Goal: Communication & Community: Participate in discussion

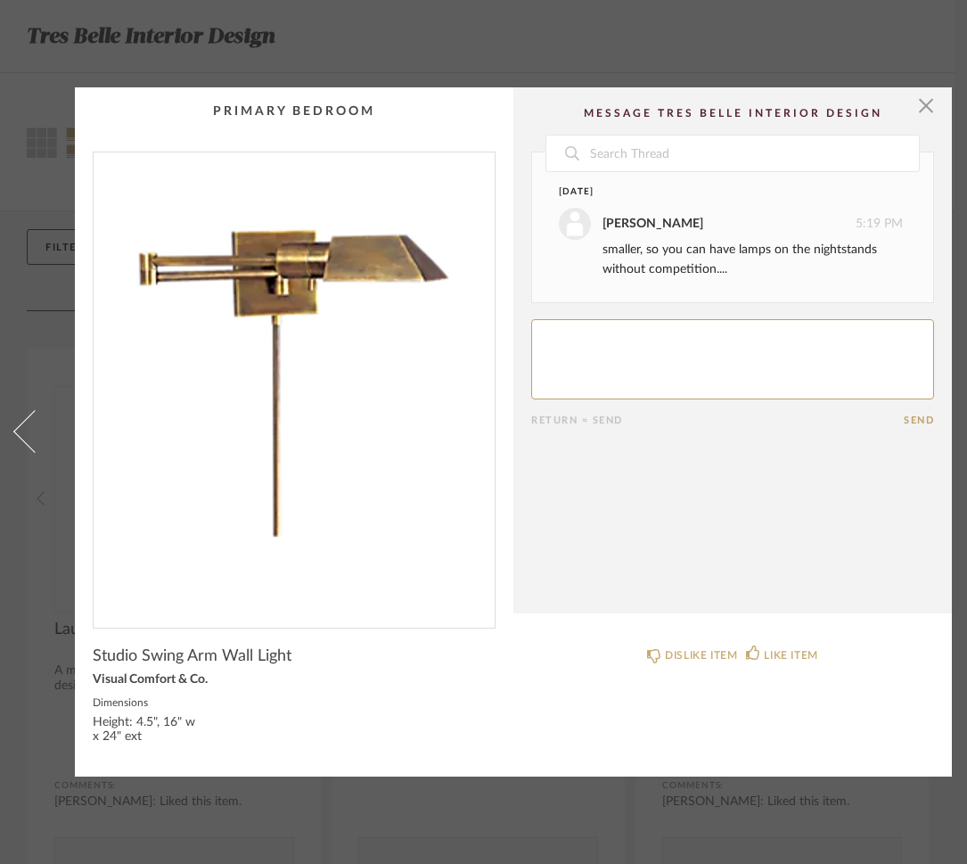
click at [589, 340] on textarea at bounding box center [732, 359] width 403 height 80
drag, startPoint x: 753, startPoint y: 645, endPoint x: 760, endPoint y: 637, distance: 10.7
click at [754, 645] on icon at bounding box center [753, 652] width 14 height 14
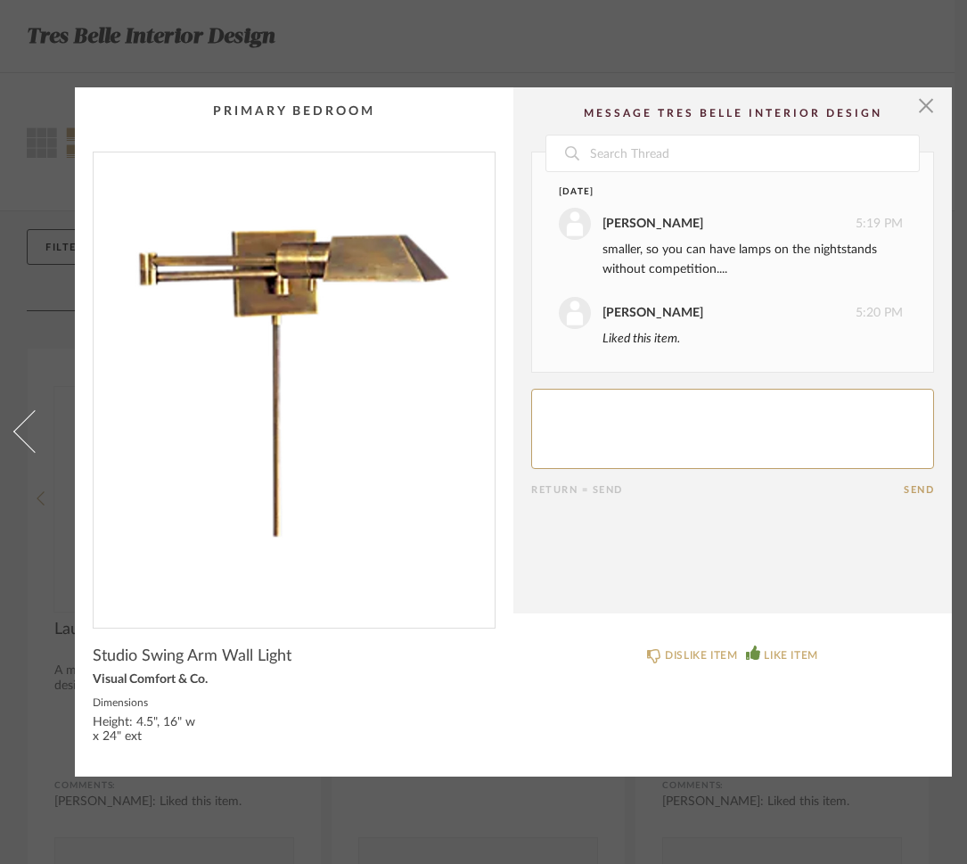
click at [586, 336] on div "Date Today Carrie Blanck 5:19 PM smaller, so you can have lamps on the nightsta…" at bounding box center [732, 324] width 403 height 344
type textarea "Perfect !!! I like lamps on my bedside table cheerful"
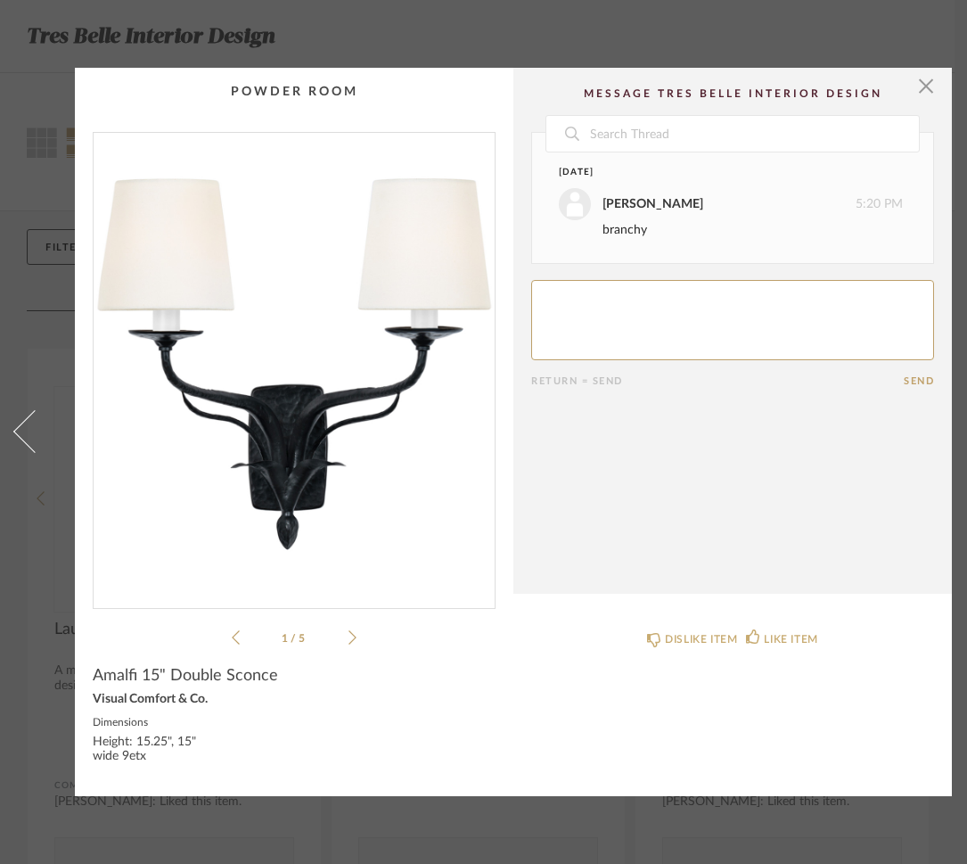
click at [611, 304] on textarea at bounding box center [732, 320] width 403 height 80
click at [545, 292] on textarea at bounding box center [732, 320] width 403 height 80
type textarea "Better......Think we can paint it?"
click at [899, 375] on div "Return = Send" at bounding box center [717, 381] width 373 height 12
click at [924, 375] on button "Send" at bounding box center [919, 381] width 30 height 12
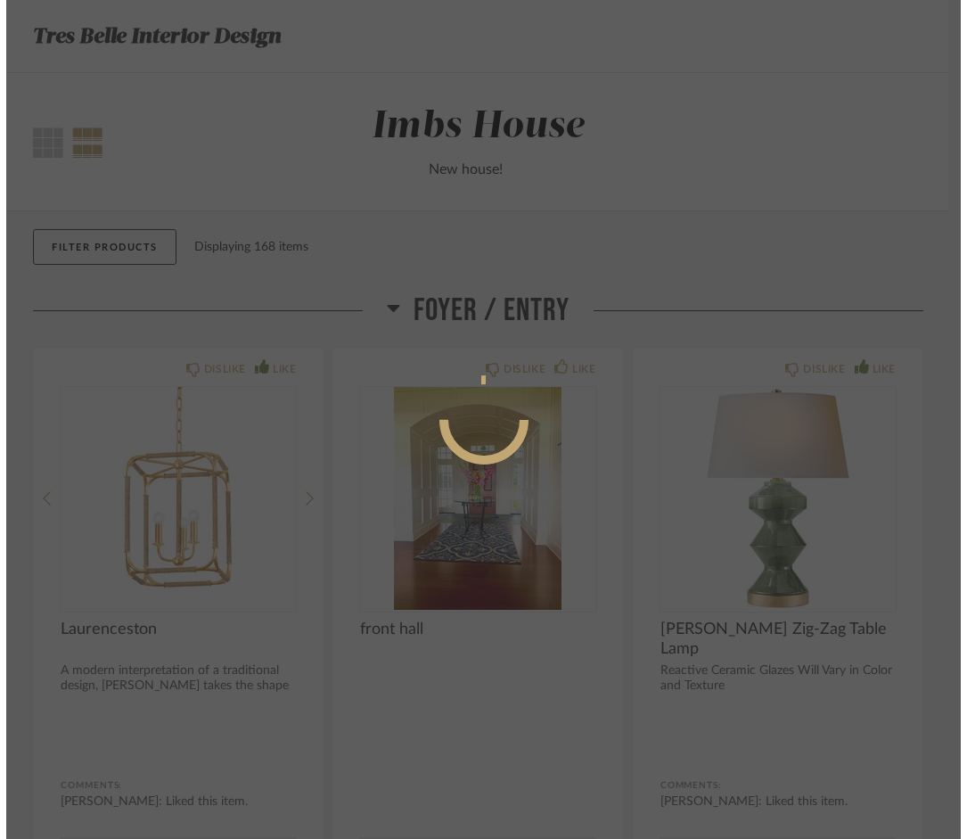
scroll to position [9905, 0]
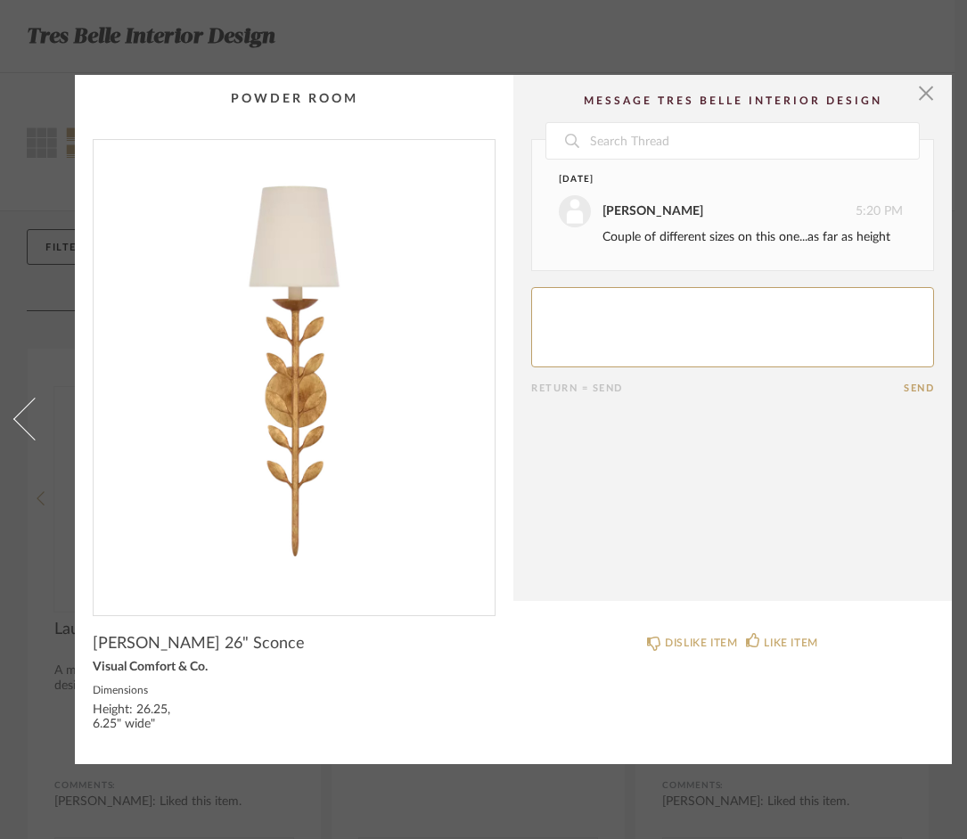
click at [570, 297] on html "Tres Belle Interior Design Thumbnail View Full View Imbs House New house! Filte…" at bounding box center [483, 419] width 967 height 839
click at [561, 298] on html "Tres Belle Interior Design Thumbnail View Full View Imbs House New house! Filte…" at bounding box center [483, 419] width 967 height 839
click at [552, 295] on html "Tres Belle Interior Design Thumbnail View Full View Imbs House New house! Filte…" at bounding box center [483, 419] width 967 height 839
drag, startPoint x: 0, startPoint y: 0, endPoint x: 552, endPoint y: 295, distance: 625.6
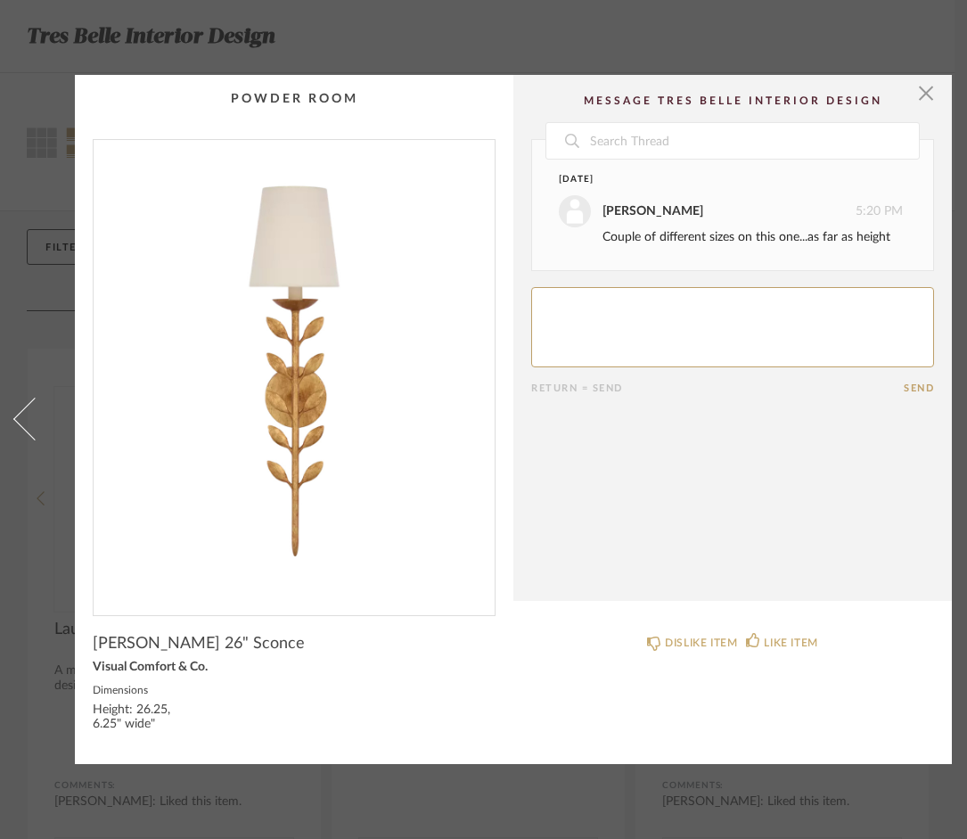
click at [552, 295] on html "Tres Belle Interior Design Thumbnail View Full View Imbs House New house! Filte…" at bounding box center [483, 419] width 967 height 839
click at [549, 293] on html "Tres Belle Interior Design Thumbnail View Full View Imbs House New house! Filte…" at bounding box center [483, 419] width 967 height 839
drag, startPoint x: 549, startPoint y: 293, endPoint x: 883, endPoint y: 351, distance: 339.2
click at [883, 351] on html "Tres Belle Interior Design Thumbnail View Full View Imbs House New house! Filte…" at bounding box center [483, 419] width 967 height 839
drag, startPoint x: 883, startPoint y: 351, endPoint x: 215, endPoint y: 64, distance: 727.5
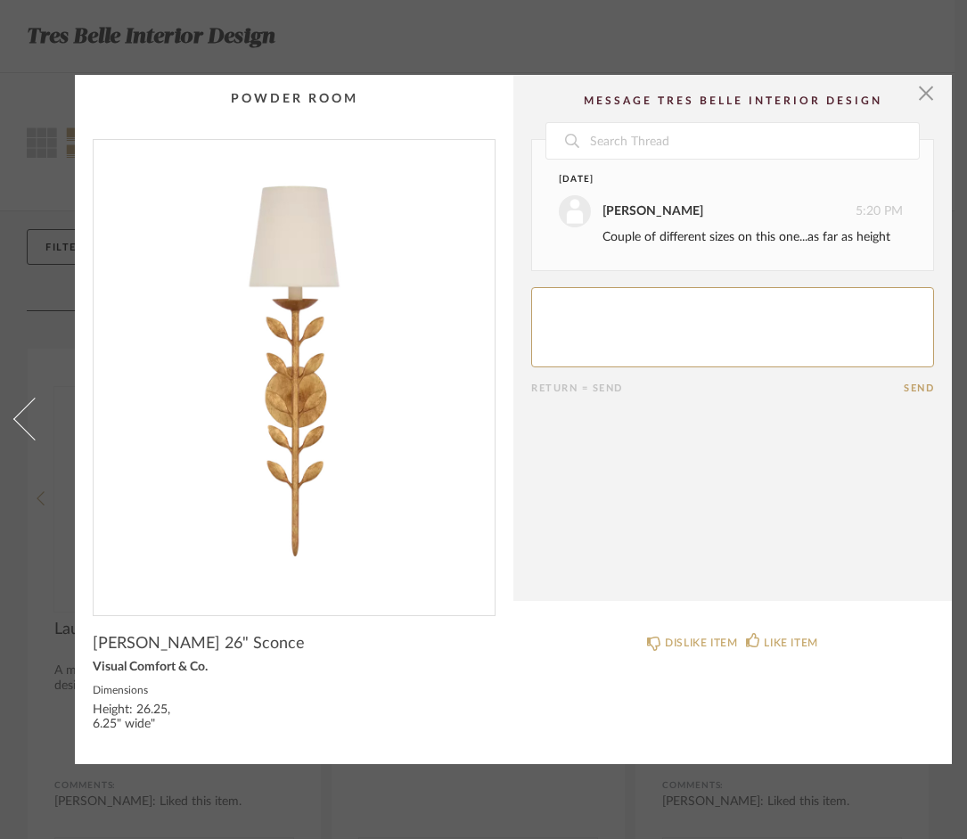
click at [215, 64] on html "Tres Belle Interior Design Thumbnail View Full View Imbs House New house! Filte…" at bounding box center [483, 419] width 967 height 839
drag, startPoint x: 215, startPoint y: 64, endPoint x: 20, endPoint y: 410, distance: 397.1
click at [20, 410] on html "Tres Belle Interior Design Thumbnail View Full View Imbs House New house! Filte…" at bounding box center [483, 419] width 967 height 839
click at [756, 632] on html "Tres Belle Interior Design Thumbnail View Full View Imbs House New house! Filte…" at bounding box center [483, 419] width 967 height 839
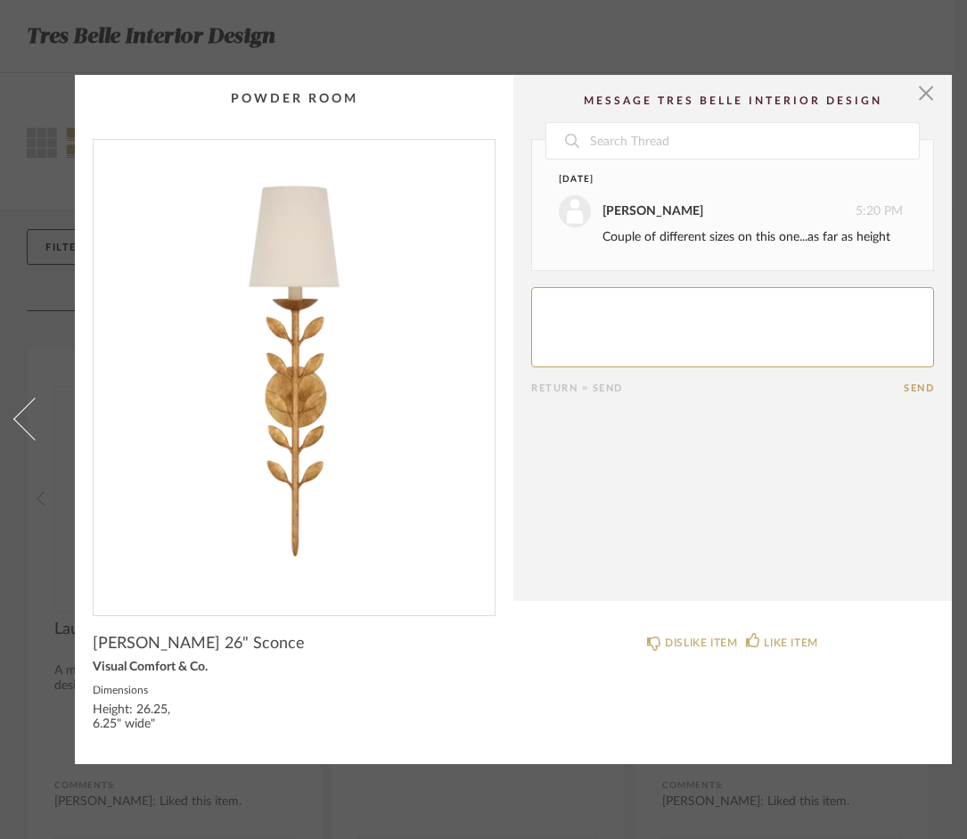
click at [572, 305] on html "Tres Belle Interior Design Thumbnail View Full View Imbs House New house! Filte…" at bounding box center [483, 419] width 967 height 839
click at [572, 307] on html "Tres Belle Interior Design Thumbnail View Full View Imbs House New house! Filte…" at bounding box center [483, 419] width 967 height 839
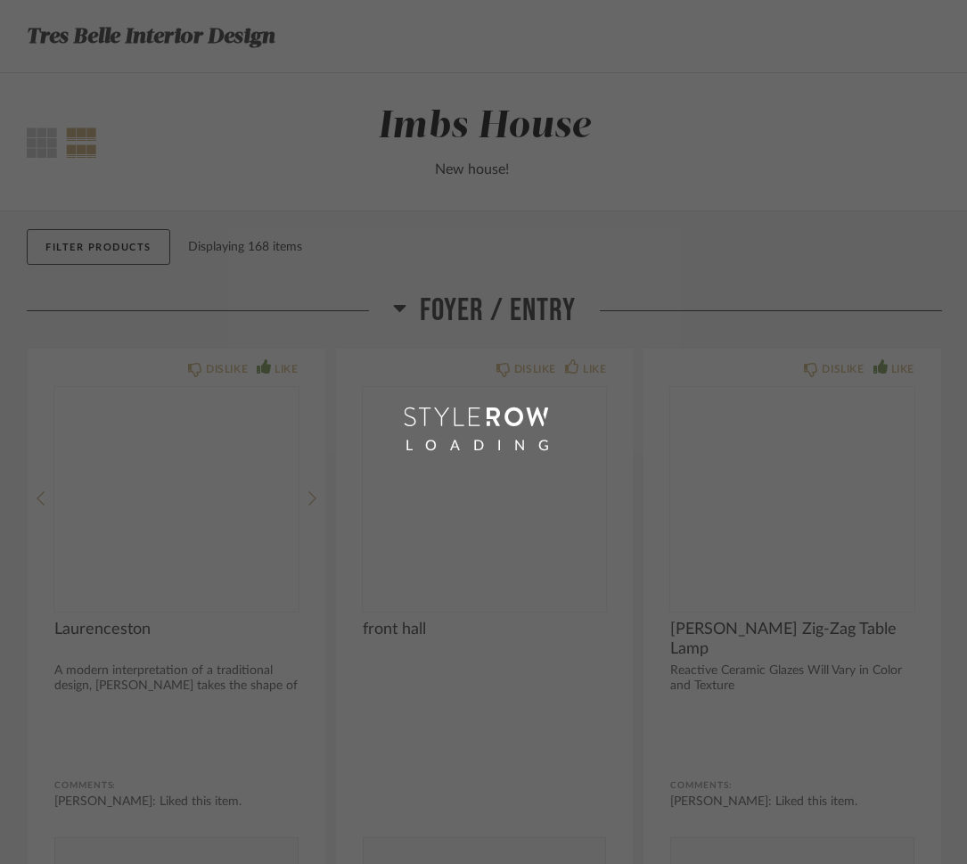
scroll to position [10115, 0]
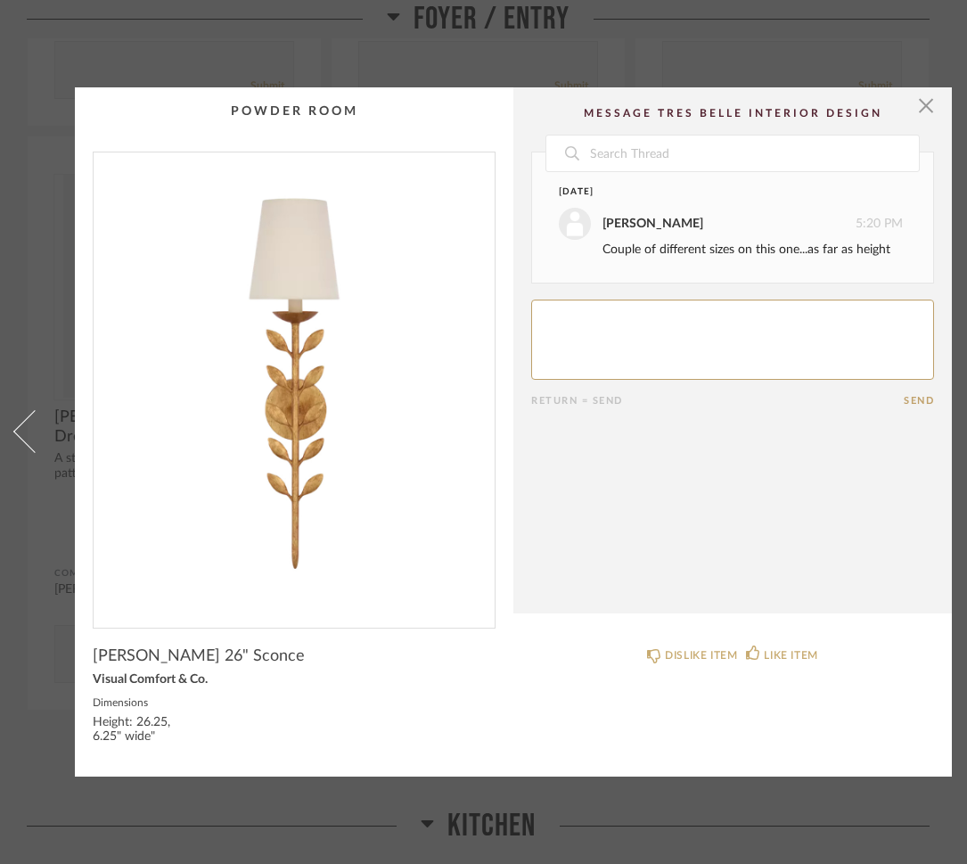
drag, startPoint x: 0, startPoint y: 0, endPoint x: 542, endPoint y: 309, distance: 624.0
drag, startPoint x: 542, startPoint y: 309, endPoint x: 546, endPoint y: 318, distance: 10.0
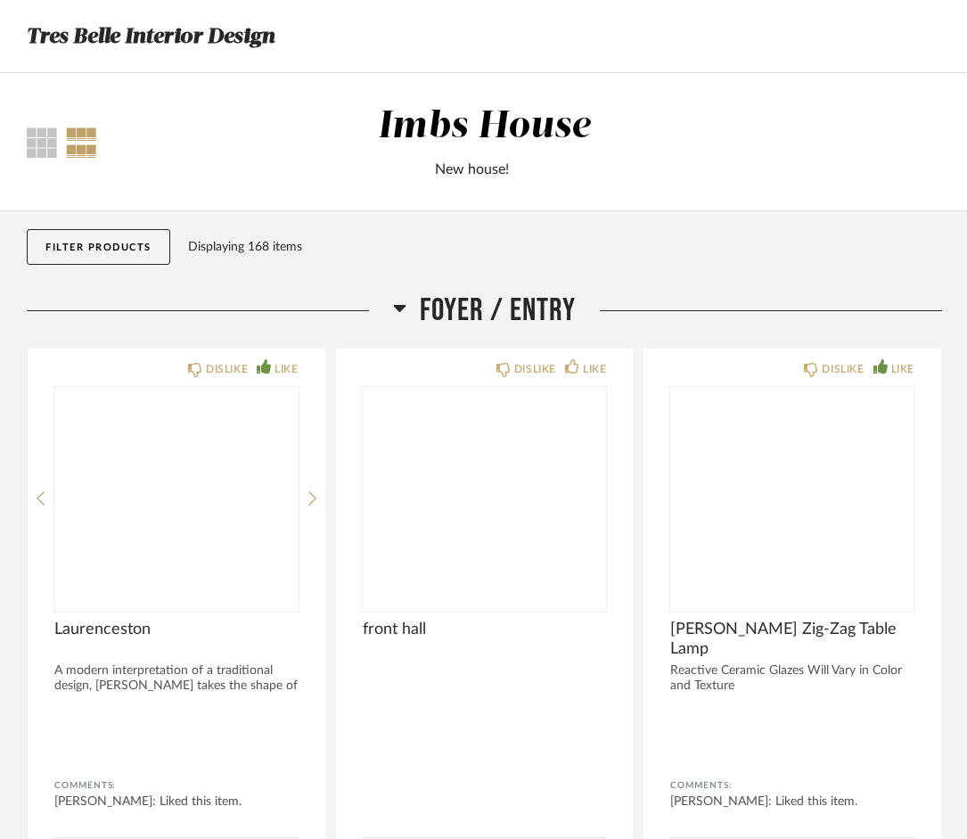
scroll to position [10116, 0]
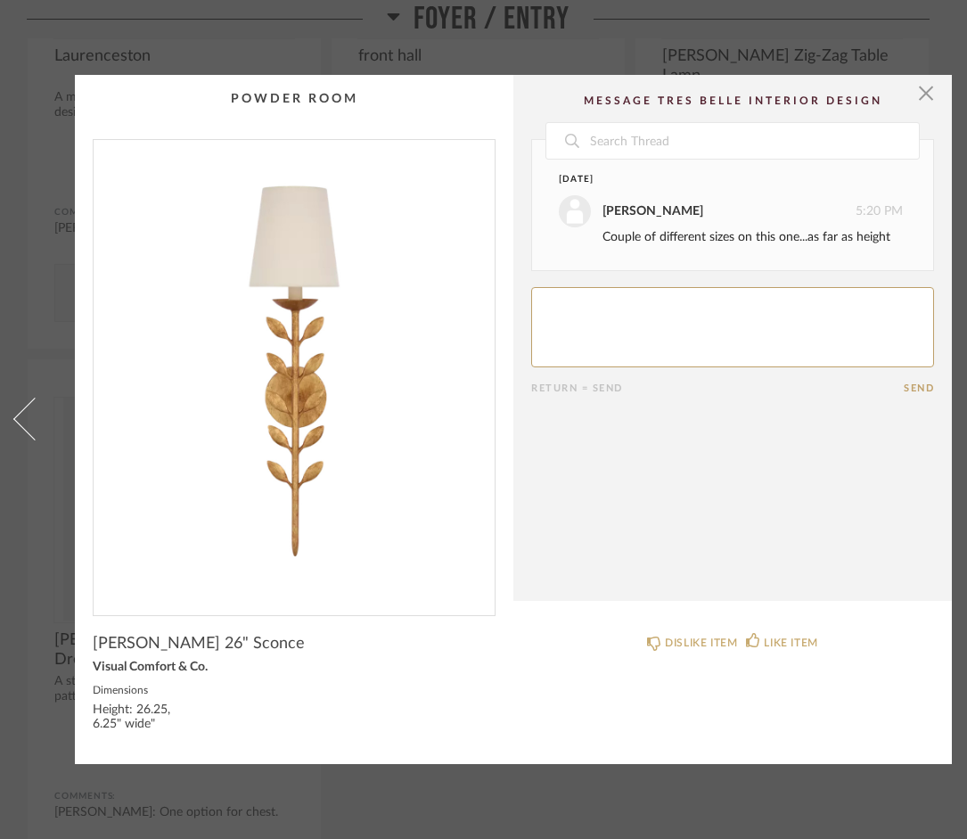
drag, startPoint x: 0, startPoint y: 0, endPoint x: 550, endPoint y: 300, distance: 626.6
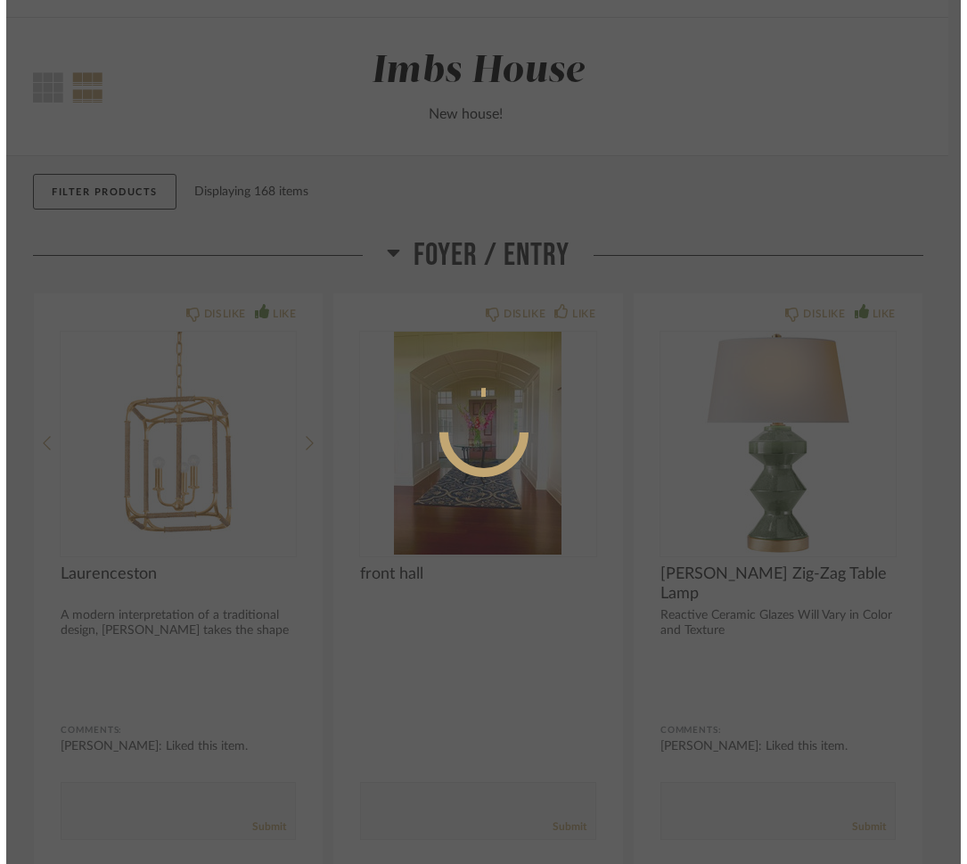
scroll to position [9356, 0]
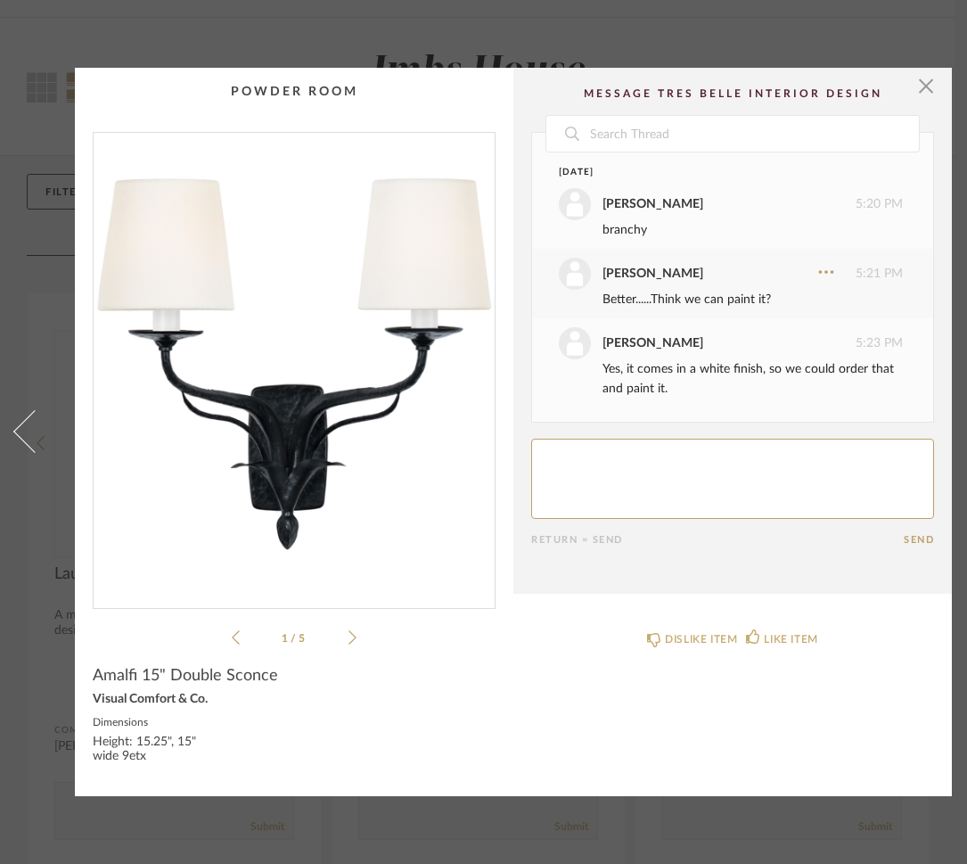
click at [563, 443] on html "Tres Belle Interior Design Thumbnail View Full View Imbs House New house! Filte…" at bounding box center [483, 377] width 967 height 864
click at [547, 444] on html "Tres Belle Interior Design Thumbnail View Full View Imbs House New house! Filte…" at bounding box center [483, 377] width 967 height 864
click at [632, 195] on html "Tres Belle Interior Design Thumbnail View Full View Imbs House New house! Filte…" at bounding box center [483, 377] width 967 height 864
click at [554, 446] on html "Tres Belle Interior Design Thumbnail View Full View Imbs House New house! Filte…" at bounding box center [483, 377] width 967 height 864
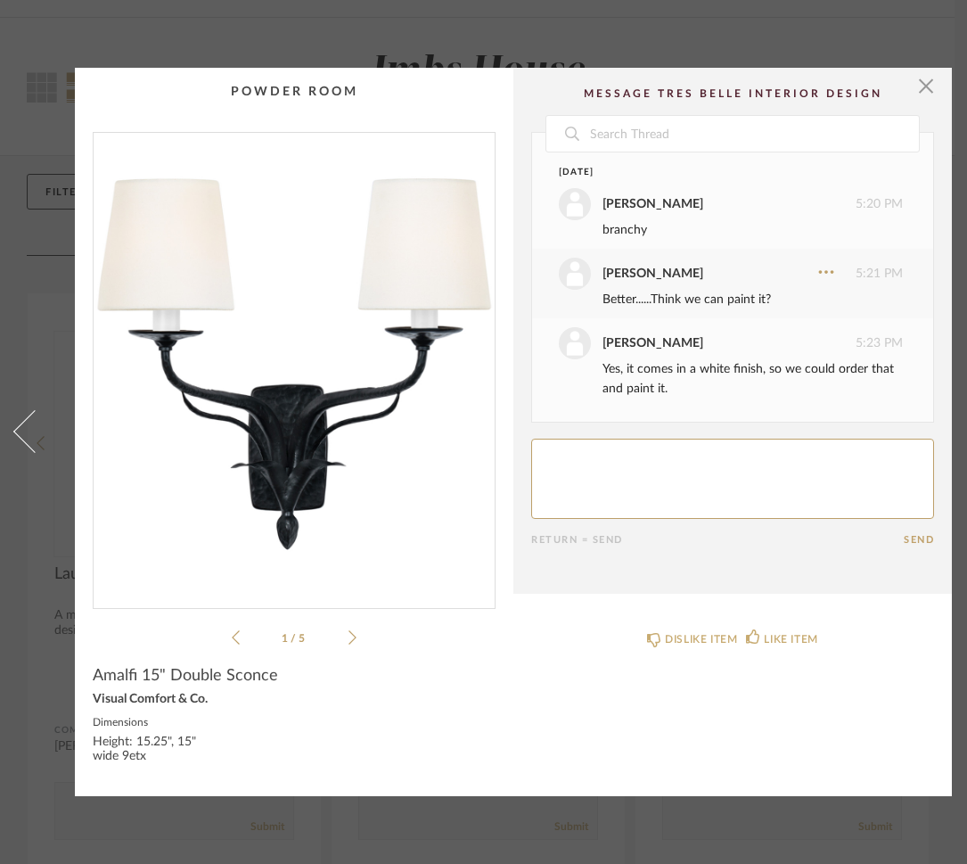
click at [554, 446] on html "Tres Belle Interior Design Thumbnail View Full View Imbs House New house! Filte…" at bounding box center [483, 377] width 967 height 864
click at [354, 627] on html "Tres Belle Interior Design Thumbnail View Full View Imbs House New house! Filte…" at bounding box center [483, 377] width 967 height 864
click at [567, 442] on textarea at bounding box center [732, 479] width 403 height 80
type textarea "W"
type textarea "I"
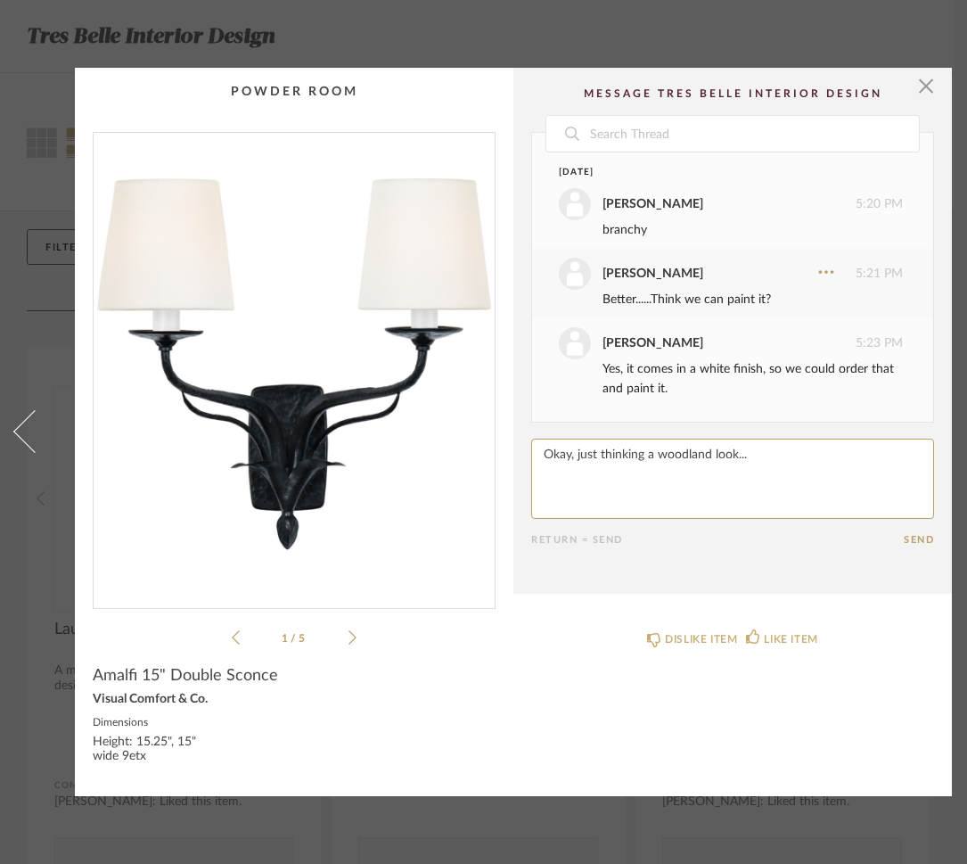
type textarea "Okay, just thinking a woodland look...."
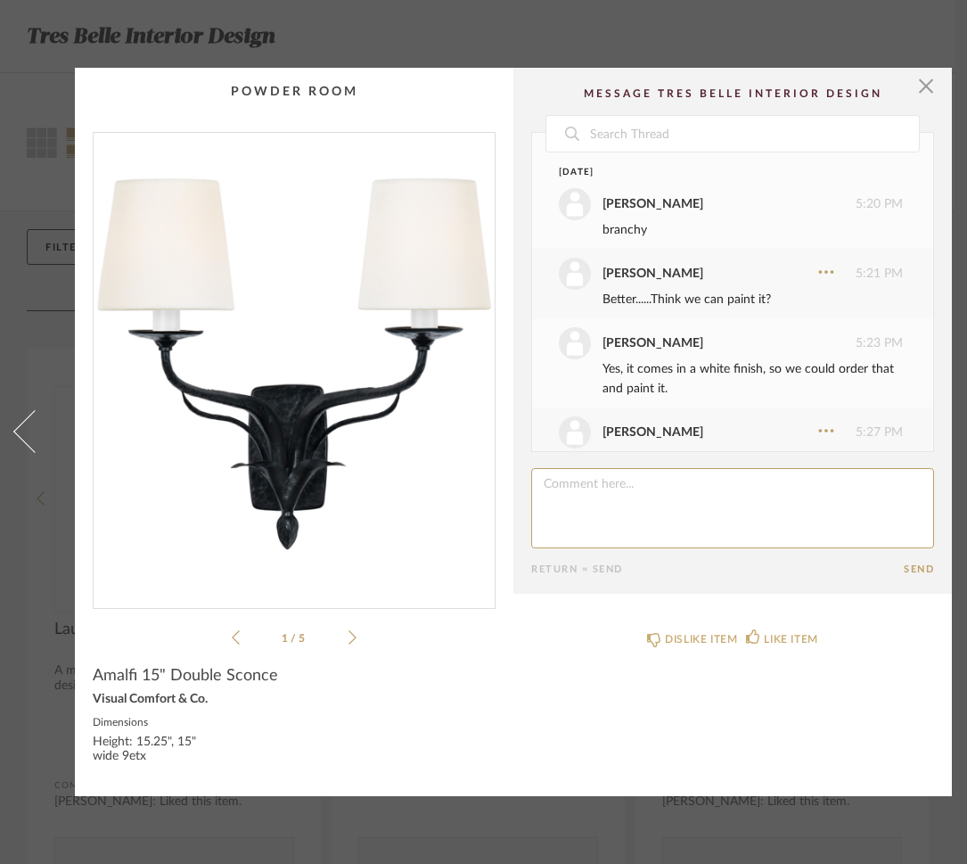
scroll to position [40, 0]
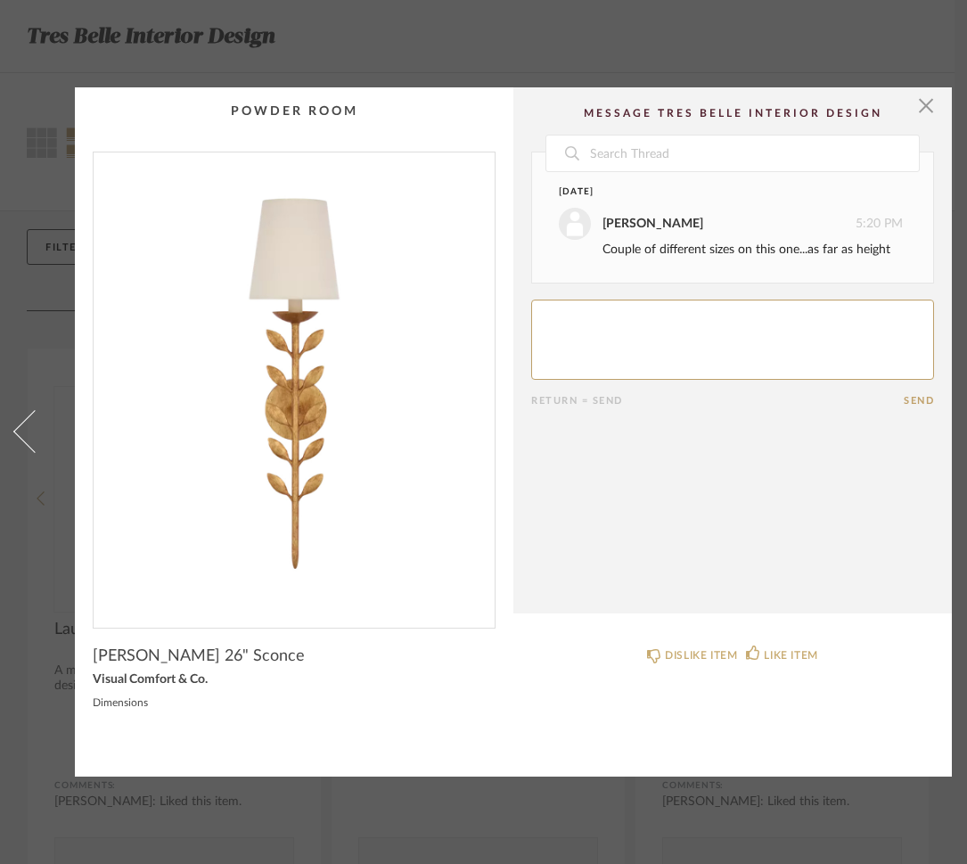
scroll to position [9905, 0]
click at [604, 315] on textarea at bounding box center [732, 339] width 403 height 80
type textarea "Love this too.....different look would work well with a gold mirror"
